Goal: Use online tool/utility: Utilize a website feature to perform a specific function

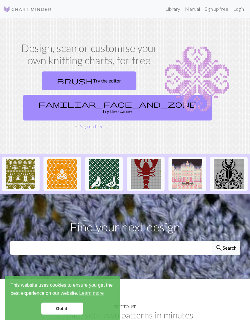
click at [106, 79] on link "brush Try the editor" at bounding box center [89, 81] width 95 height 19
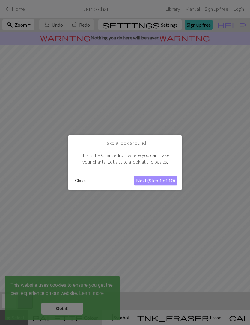
click at [165, 181] on button "Next (Step 1 of 10)" at bounding box center [155, 181] width 44 height 10
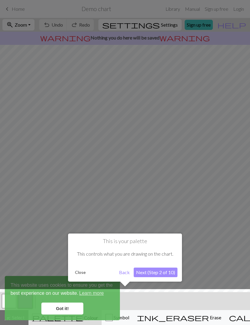
click at [74, 308] on div at bounding box center [125, 308] width 256 height 39
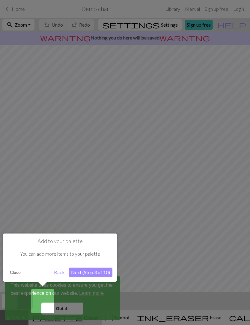
click at [102, 273] on button "Next (Step 3 of 10)" at bounding box center [91, 273] width 44 height 10
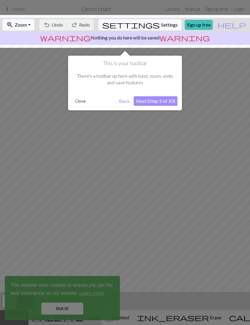
click at [164, 103] on button "Next (Step 5 of 10)" at bounding box center [155, 101] width 44 height 10
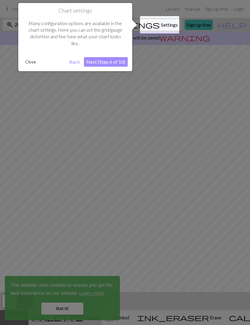
click at [114, 62] on button "Next (Step 6 of 10)" at bounding box center [106, 62] width 44 height 10
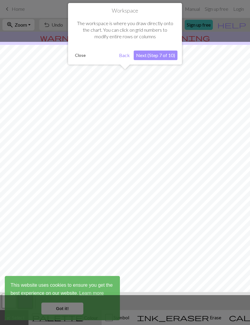
click at [172, 54] on button "Next (Step 7 of 10)" at bounding box center [155, 56] width 44 height 10
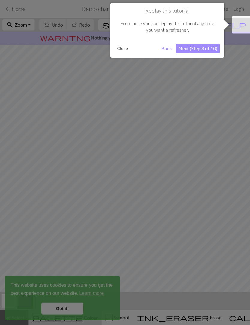
click at [206, 47] on button "Next (Step 8 of 10)" at bounding box center [198, 49] width 44 height 10
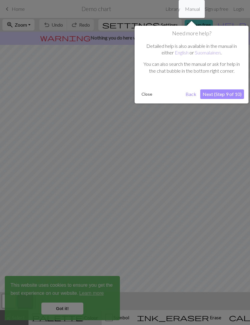
click at [230, 90] on button "Next (Step 9 of 10)" at bounding box center [222, 94] width 44 height 10
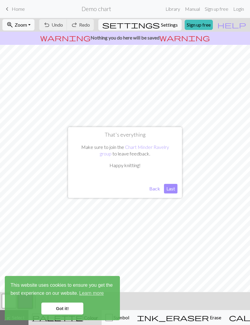
click at [173, 191] on button "Last" at bounding box center [170, 189] width 13 height 10
click at [70, 309] on link "Got it!" at bounding box center [62, 309] width 42 height 12
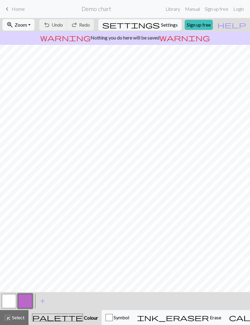
click at [209, 315] on span "Erase" at bounding box center [215, 318] width 12 height 6
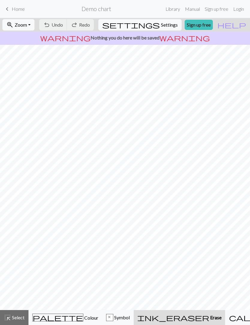
click at [209, 317] on span "Erase" at bounding box center [215, 318] width 12 height 6
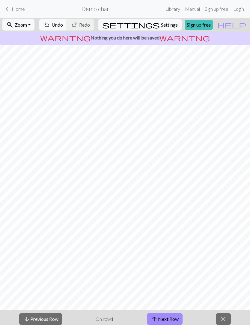
click at [226, 317] on span "close" at bounding box center [222, 319] width 7 height 8
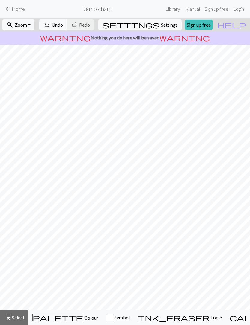
click at [179, 314] on button "ink_eraser Erase Erase" at bounding box center [179, 317] width 92 height 15
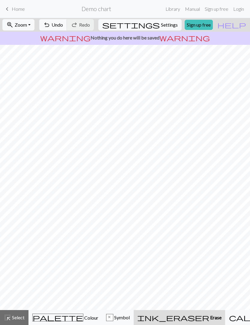
click at [182, 322] on button "ink_eraser Erase Erase" at bounding box center [178, 317] width 91 height 15
click at [165, 23] on span "Settings" at bounding box center [169, 24] width 17 height 7
select select "aran"
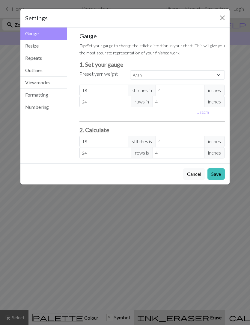
click at [49, 45] on button "Resize" at bounding box center [43, 46] width 47 height 12
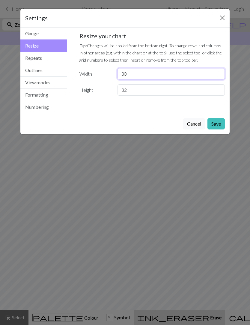
click at [147, 75] on input "30" at bounding box center [170, 73] width 107 height 11
type input "3"
type input "14"
click at [139, 92] on input "32" at bounding box center [170, 89] width 107 height 11
type input "3"
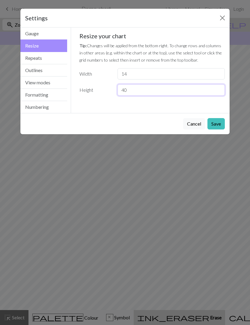
type input "40"
click at [215, 124] on button "Save" at bounding box center [215, 123] width 17 height 11
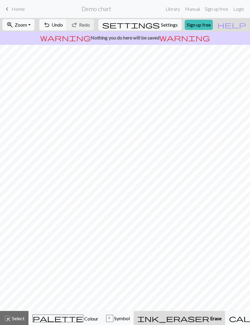
click at [63, 24] on span "Undo" at bounding box center [56, 25] width 11 height 6
click at [63, 27] on span "Undo" at bounding box center [56, 25] width 11 height 6
click at [67, 30] on button "undo Undo Undo" at bounding box center [53, 24] width 28 height 11
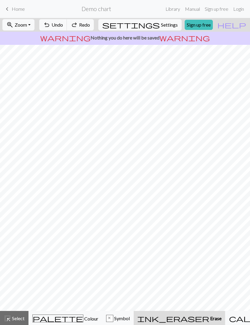
click at [67, 30] on button "undo Undo Undo" at bounding box center [53, 24] width 28 height 11
click at [81, 33] on div "warning Nothing you do here will be saved warning" at bounding box center [125, 38] width 250 height 13
click at [80, 35] on span "warning" at bounding box center [65, 38] width 50 height 8
click at [63, 25] on span "Undo" at bounding box center [56, 25] width 11 height 6
click at [63, 27] on span "Undo" at bounding box center [56, 25] width 11 height 6
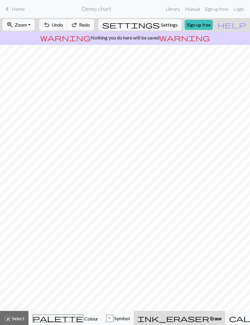
click at [124, 316] on div "x Symbol" at bounding box center [118, 318] width 24 height 7
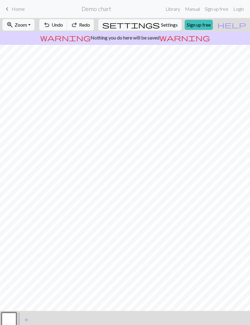
click at [27, 317] on span "add" at bounding box center [26, 320] width 7 height 8
click at [40, 321] on span "add" at bounding box center [42, 320] width 7 height 8
click at [233, 315] on div "< > add Add a symbol" at bounding box center [125, 320] width 250 height 18
click at [16, 318] on button "button" at bounding box center [9, 320] width 14 height 14
click at [60, 322] on span "add" at bounding box center [58, 320] width 7 height 8
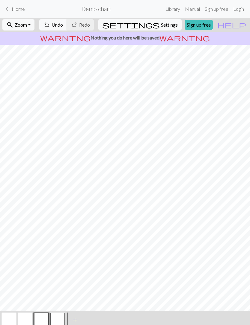
click at [38, 322] on button "button" at bounding box center [41, 320] width 14 height 14
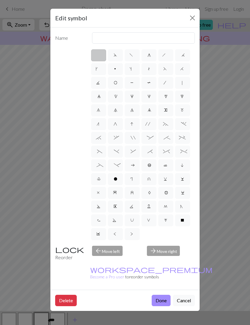
click at [185, 295] on button "Cancel" at bounding box center [184, 300] width 22 height 11
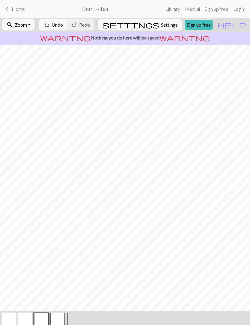
click at [220, 314] on div "< > add Add a symbol" at bounding box center [125, 320] width 250 height 18
click at [169, 25] on span "Settings" at bounding box center [169, 24] width 17 height 7
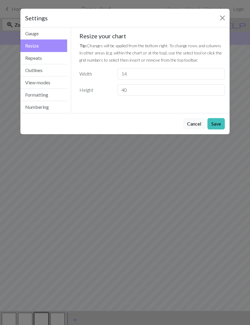
click at [194, 122] on button "Cancel" at bounding box center [194, 123] width 22 height 11
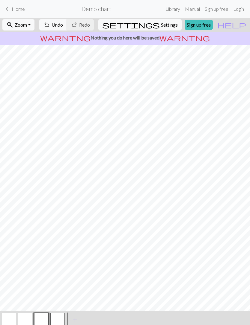
click at [239, 27] on span "help" at bounding box center [231, 25] width 29 height 8
click at [243, 25] on span "help" at bounding box center [231, 25] width 29 height 8
click at [241, 26] on span "help" at bounding box center [231, 25] width 29 height 8
click at [237, 28] on button "help Show me around" at bounding box center [231, 24] width 37 height 11
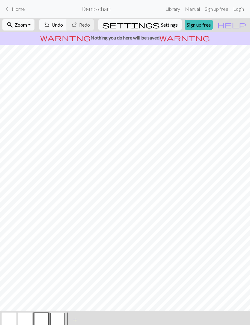
click at [237, 28] on button "help Show me around" at bounding box center [231, 24] width 37 height 11
click at [239, 25] on span "help" at bounding box center [231, 25] width 29 height 8
click at [242, 25] on span "help" at bounding box center [231, 25] width 29 height 8
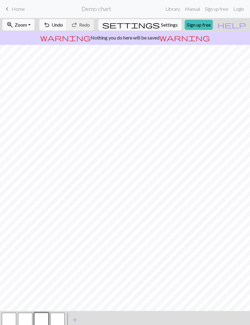
click at [243, 25] on span "help" at bounding box center [231, 25] width 29 height 8
click at [244, 25] on span "help" at bounding box center [231, 25] width 29 height 8
click at [191, 7] on link "Manual" at bounding box center [192, 9] width 20 height 12
click at [171, 11] on link "Library" at bounding box center [172, 9] width 19 height 12
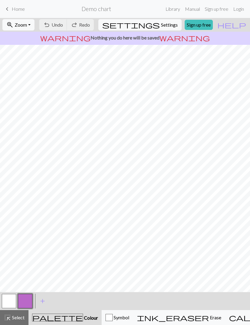
click at [163, 22] on span "Settings" at bounding box center [169, 24] width 17 height 7
select select "aran"
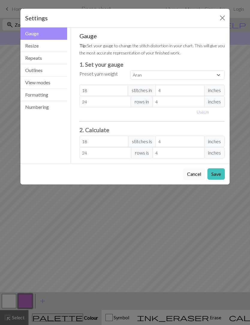
click at [56, 48] on button "Resize" at bounding box center [43, 46] width 47 height 12
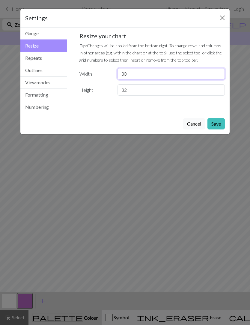
click at [145, 73] on input "30" at bounding box center [170, 73] width 107 height 11
type input "3"
type input "14"
click at [148, 99] on div "Gauge Tip: Set your gauge to change the stitch distortion in your chart. This w…" at bounding box center [152, 67] width 155 height 78
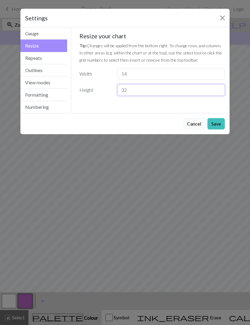
click at [178, 92] on input "32" at bounding box center [170, 89] width 107 height 11
type input "3"
type input "50"
click at [148, 76] on input "14" at bounding box center [170, 73] width 107 height 11
type input "15"
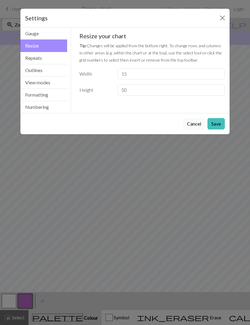
click at [216, 124] on button "Save" at bounding box center [215, 123] width 17 height 11
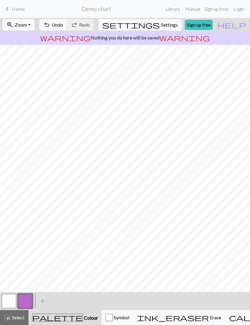
click at [83, 320] on span "Colour" at bounding box center [90, 318] width 15 height 6
click at [13, 301] on button "button" at bounding box center [9, 301] width 14 height 14
click at [44, 303] on span "add" at bounding box center [42, 301] width 7 height 8
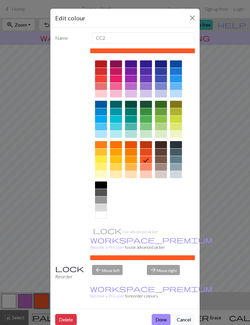
click at [101, 63] on div at bounding box center [101, 63] width 12 height 7
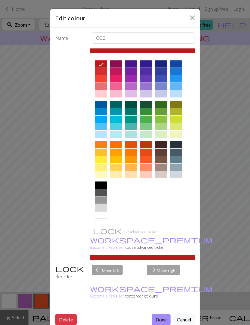
click at [165, 314] on button "Done" at bounding box center [160, 319] width 19 height 11
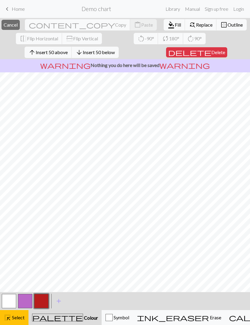
click at [41, 298] on button "button" at bounding box center [41, 301] width 14 height 14
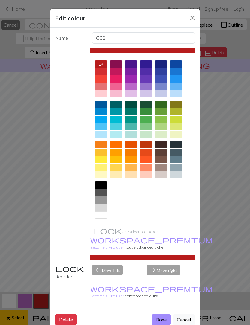
click at [162, 314] on button "Done" at bounding box center [160, 319] width 19 height 11
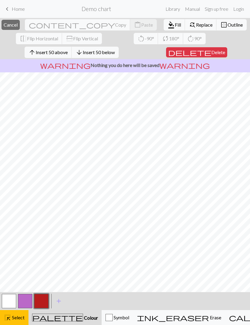
click at [55, 322] on button "palette Colour Colour" at bounding box center [64, 317] width 73 height 15
click at [83, 316] on span "Colour" at bounding box center [90, 318] width 15 height 6
click at [83, 320] on span "Colour" at bounding box center [90, 318] width 15 height 6
click at [83, 318] on span "Colour" at bounding box center [90, 318] width 15 height 6
click at [17, 321] on div "highlight_alt Select Select" at bounding box center [14, 317] width 21 height 7
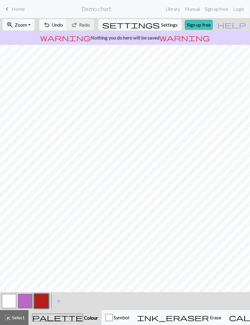
click at [83, 320] on span "Colour" at bounding box center [90, 318] width 15 height 6
click at [12, 298] on button "button" at bounding box center [9, 301] width 14 height 14
click at [41, 308] on button "button" at bounding box center [41, 301] width 14 height 14
click at [9, 305] on button "button" at bounding box center [9, 301] width 14 height 14
click at [45, 300] on button "button" at bounding box center [41, 301] width 14 height 14
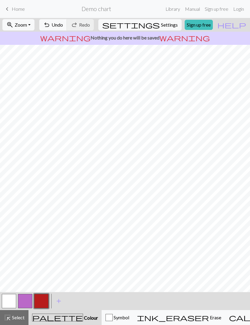
click at [9, 302] on button "button" at bounding box center [9, 301] width 14 height 14
click at [41, 301] on button "button" at bounding box center [41, 301] width 14 height 14
click at [11, 301] on button "button" at bounding box center [9, 301] width 14 height 14
click at [44, 298] on button "button" at bounding box center [41, 301] width 14 height 14
click at [7, 300] on button "button" at bounding box center [9, 301] width 14 height 14
